Goal: Navigation & Orientation: Find specific page/section

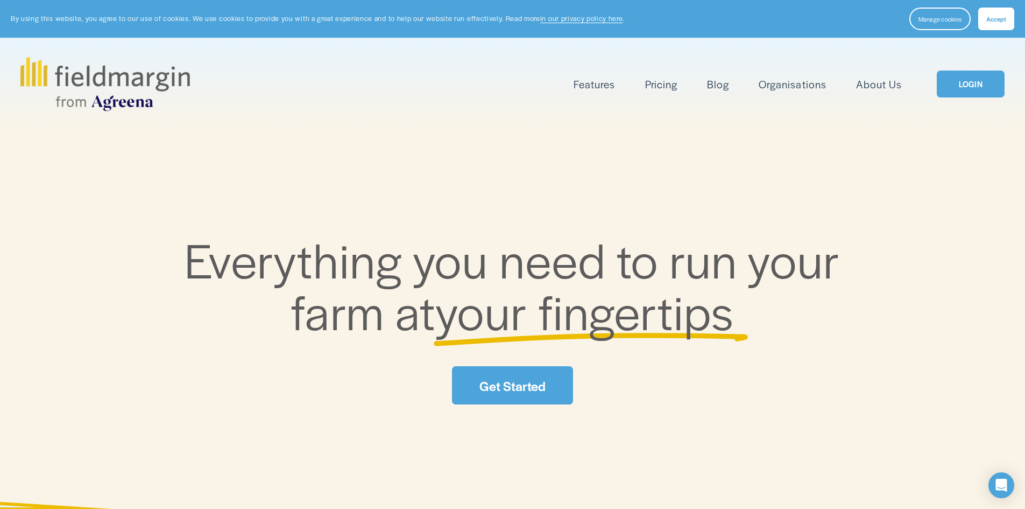
click at [962, 89] on link "LOGIN" at bounding box center [971, 84] width 68 height 27
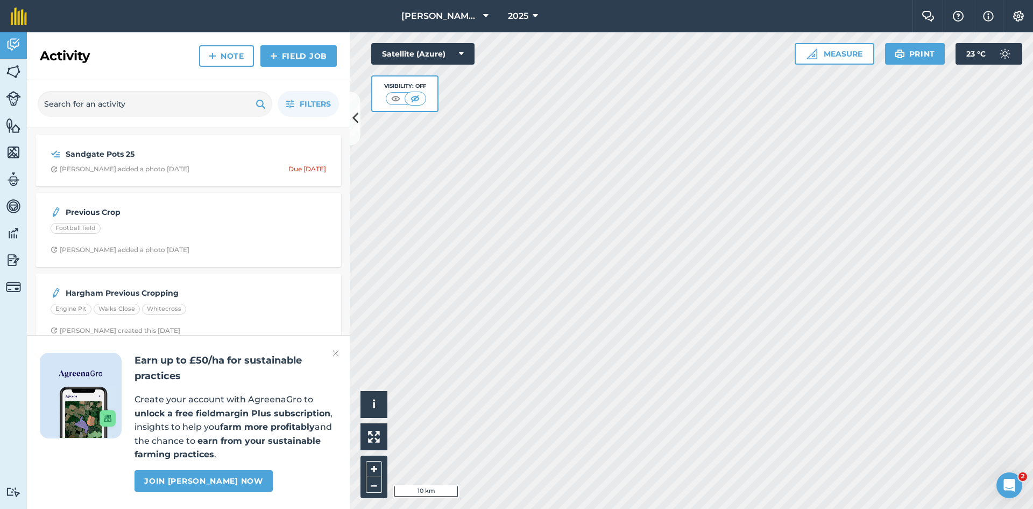
click at [335, 354] on img at bounding box center [336, 353] width 6 height 13
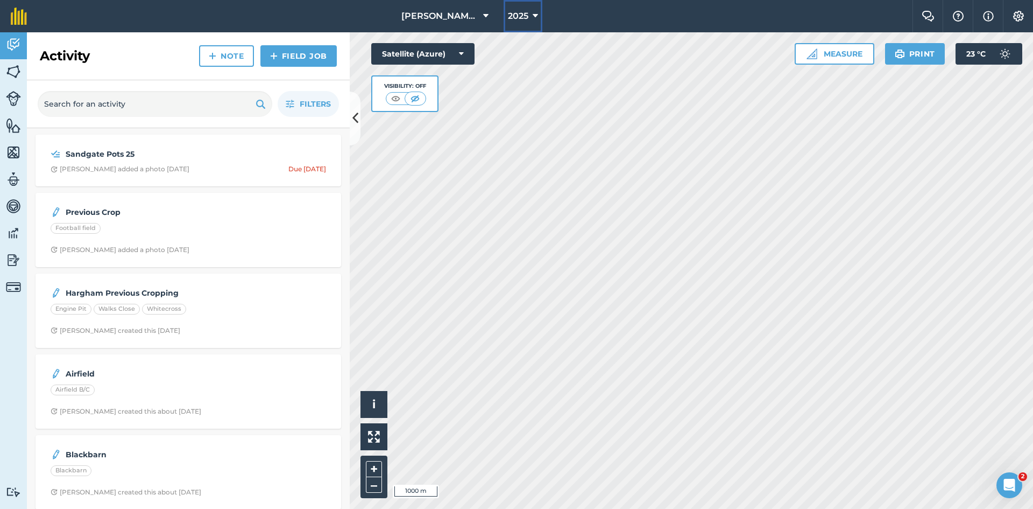
click at [532, 9] on button "2025" at bounding box center [523, 16] width 39 height 32
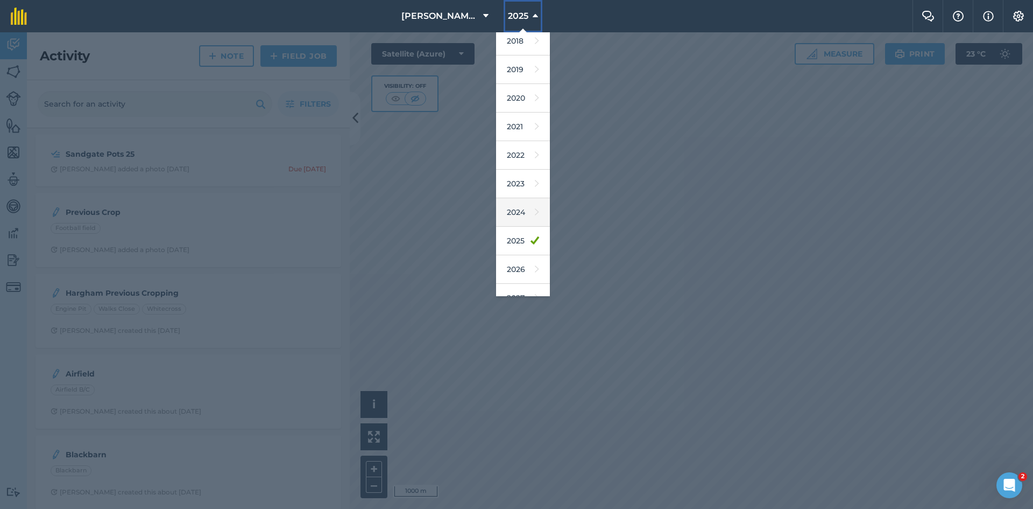
scroll to position [50, 0]
click at [525, 251] on link "2026" at bounding box center [523, 253] width 54 height 29
